Goal: Task Accomplishment & Management: Use online tool/utility

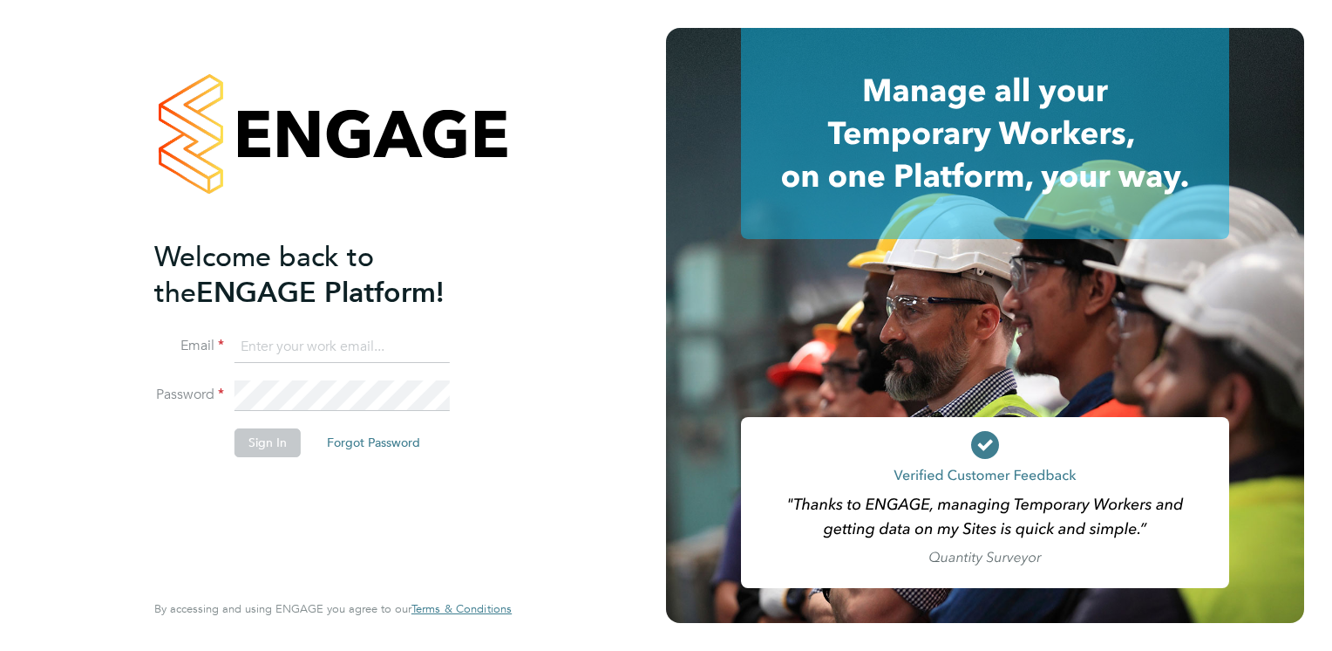
type input "[PERSON_NAME][EMAIL_ADDRESS][DOMAIN_NAME]"
click at [243, 445] on button "Sign In" at bounding box center [268, 442] width 66 height 28
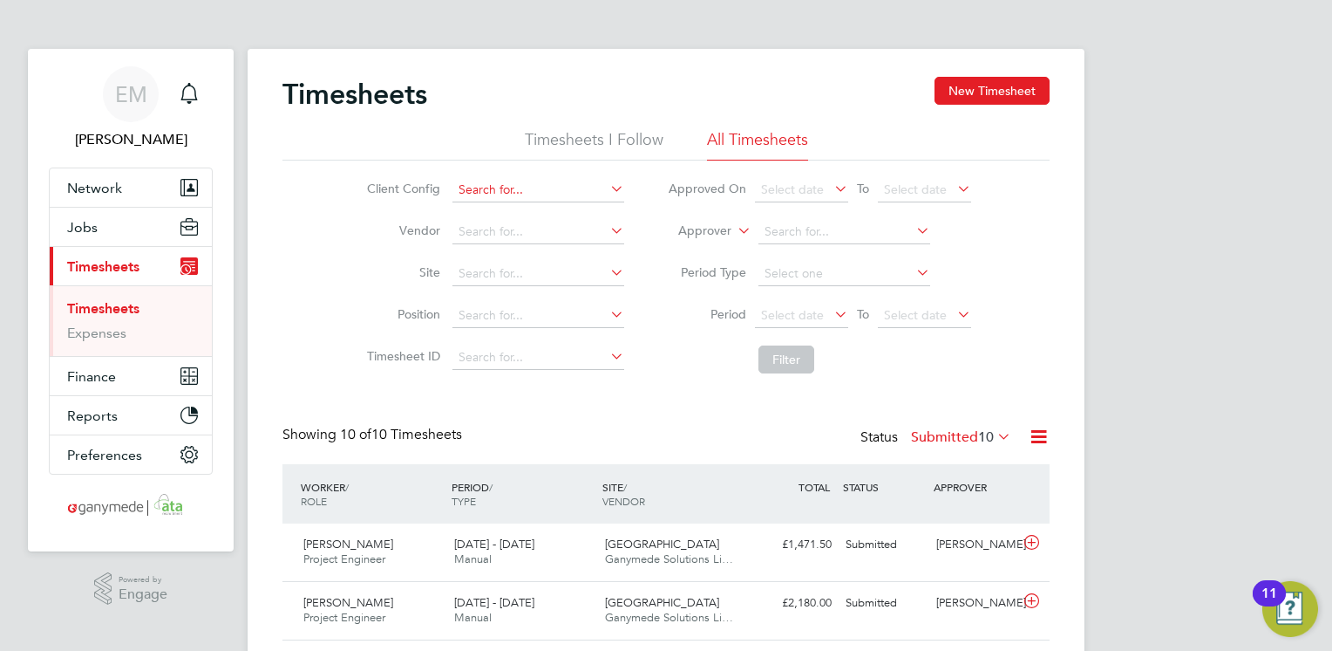
click at [508, 193] on input at bounding box center [539, 190] width 172 height 24
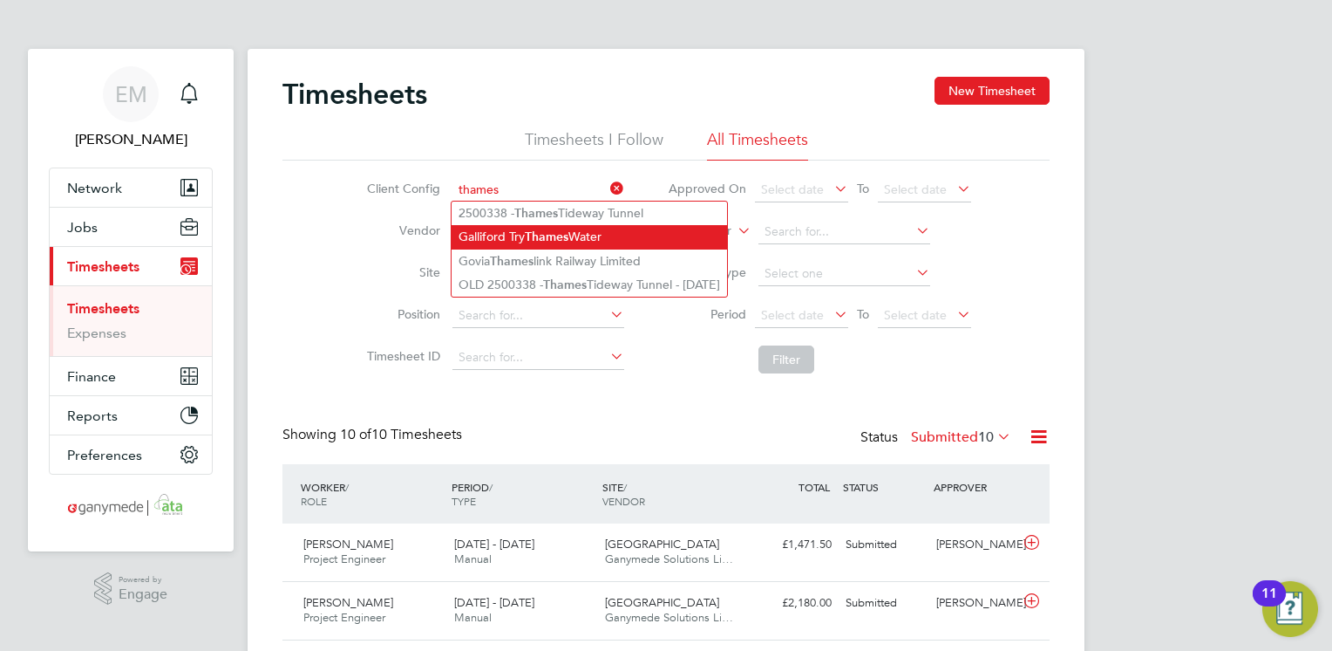
click at [552, 237] on b "Thames" at bounding box center [547, 236] width 44 height 15
type input "Galliford Try Thames Water"
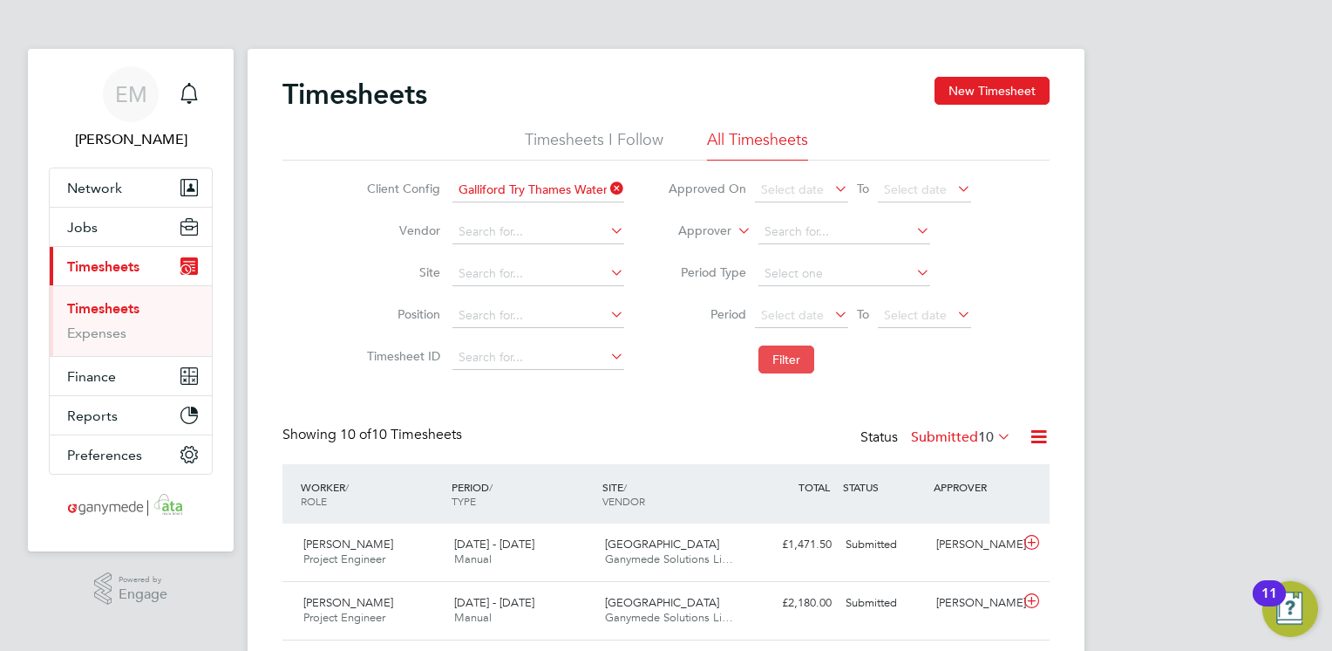
click at [802, 360] on button "Filter" at bounding box center [787, 359] width 56 height 28
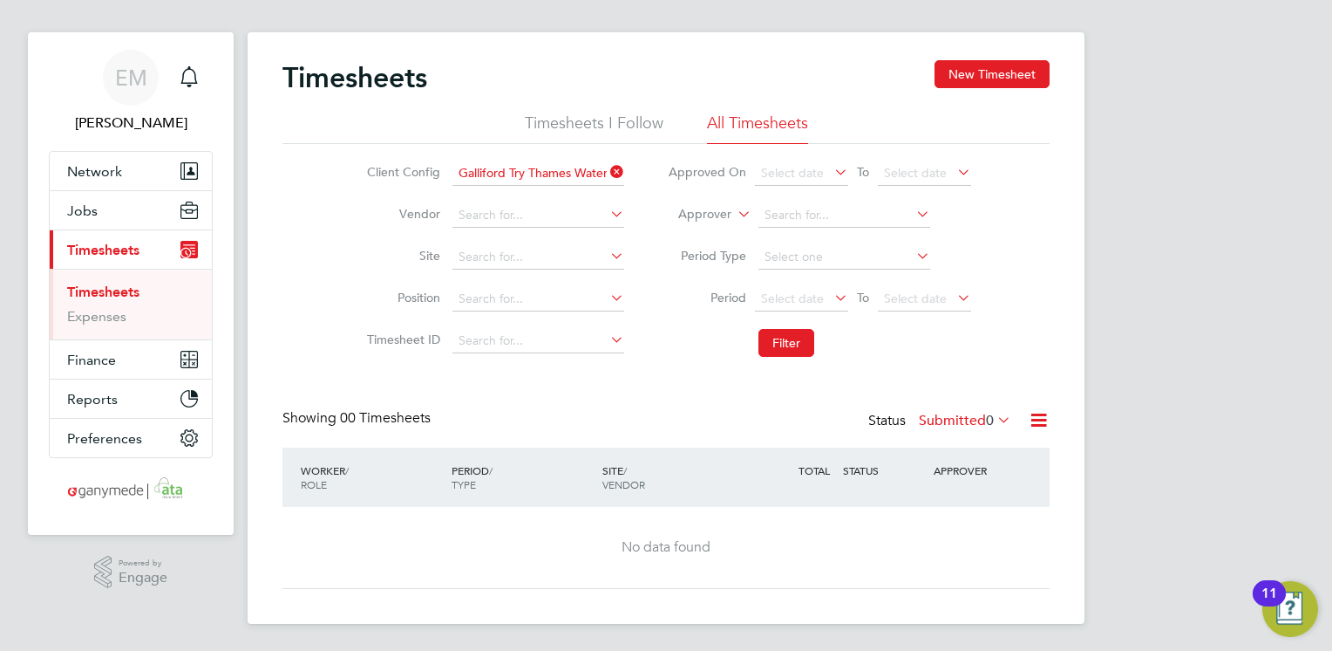
click at [607, 174] on icon at bounding box center [607, 172] width 0 height 24
